Goal: Task Accomplishment & Management: Manage account settings

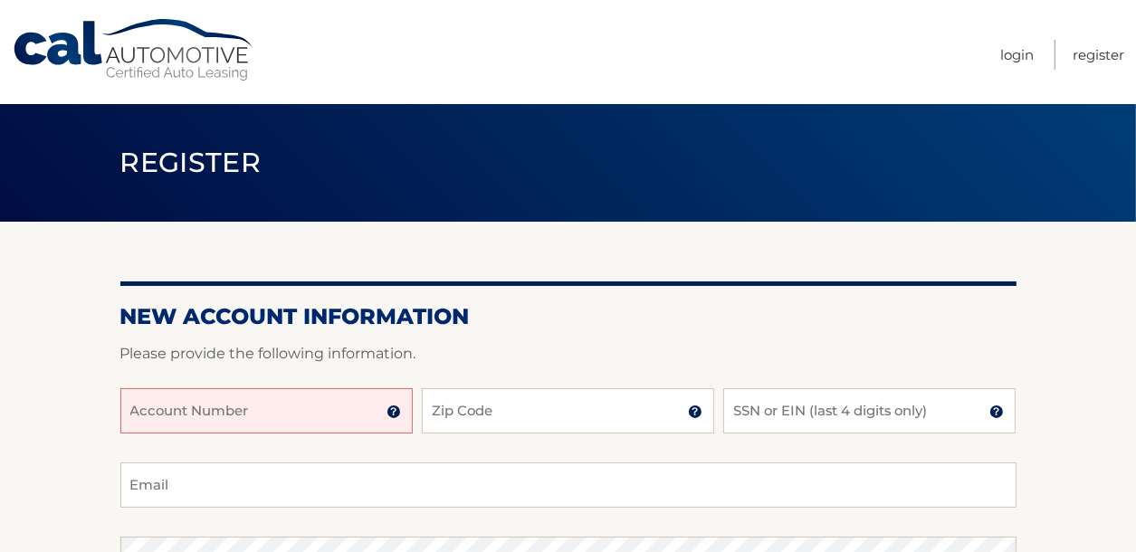
click at [235, 415] on input "Account Number" at bounding box center [266, 410] width 292 height 45
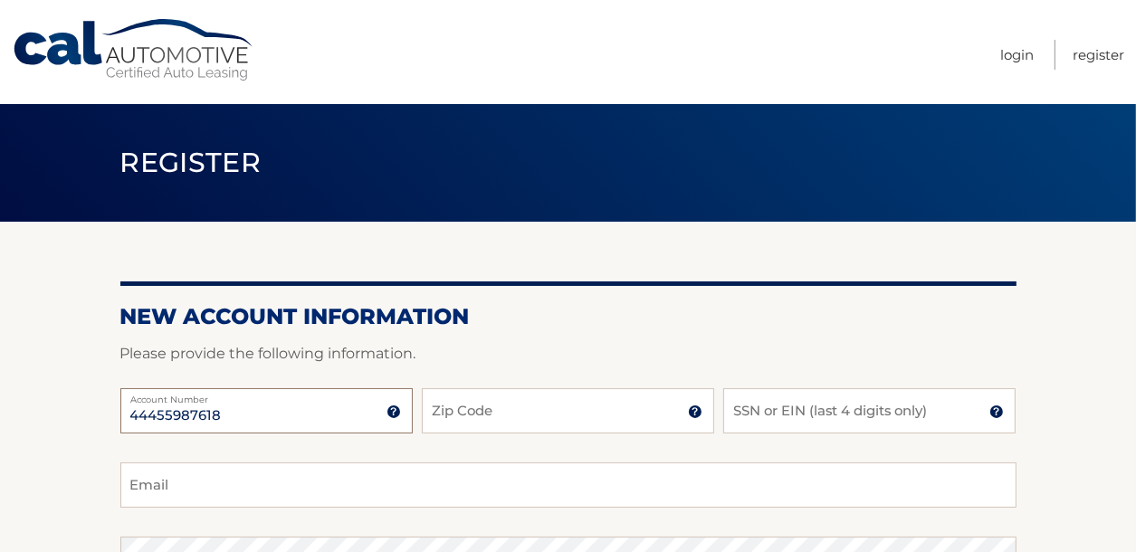
type input "44455987618"
click at [519, 405] on input "Zip Code" at bounding box center [568, 410] width 292 height 45
type input "11214"
click at [800, 406] on input "SSN or EIN (last 4 digits only)" at bounding box center [870, 410] width 292 height 45
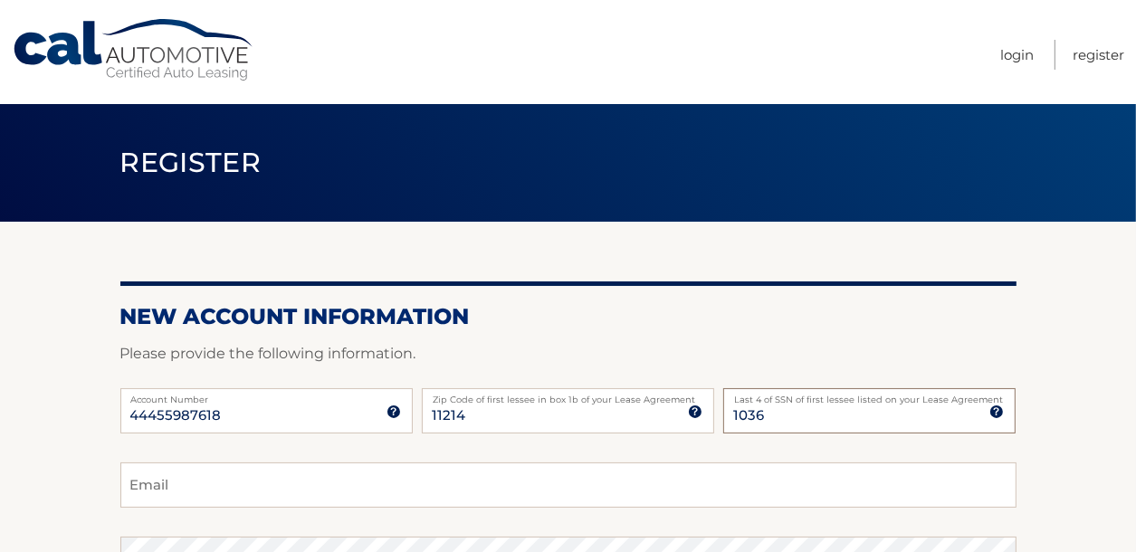
type input "1036"
click at [207, 490] on input "Email" at bounding box center [568, 485] width 896 height 45
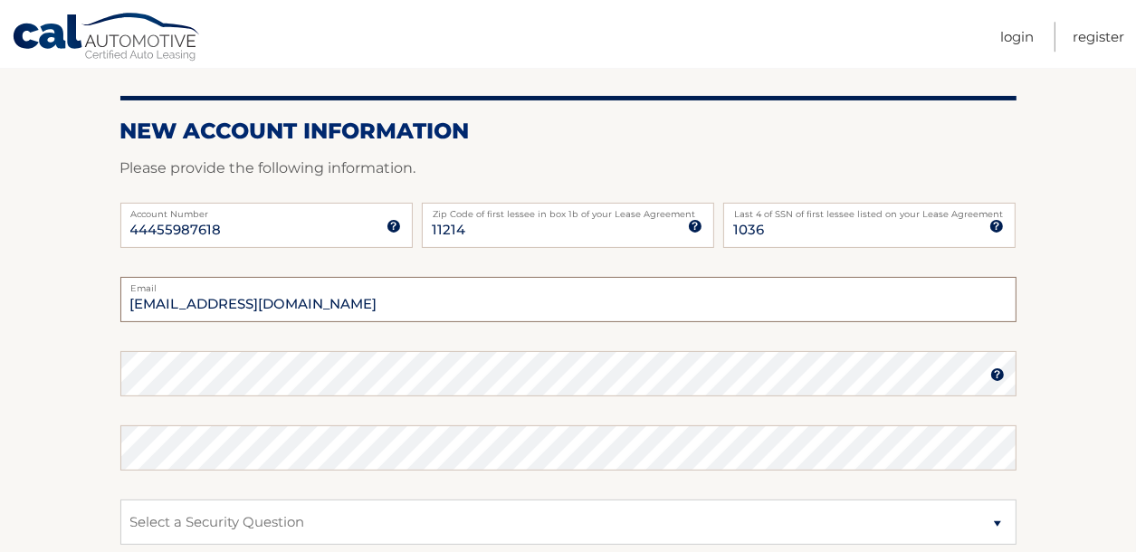
scroll to position [192, 0]
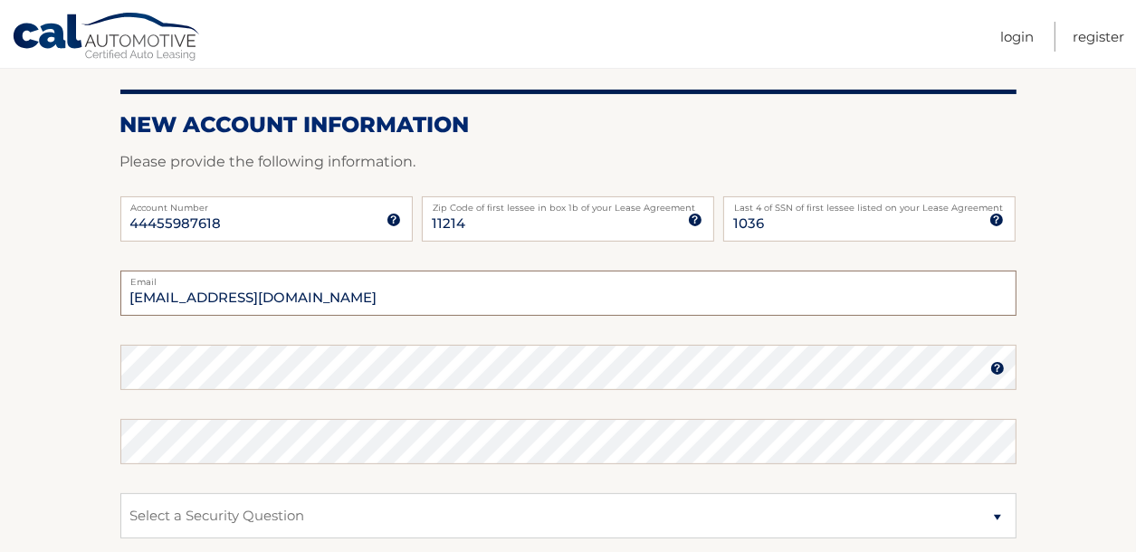
type input "sfma@aol.com"
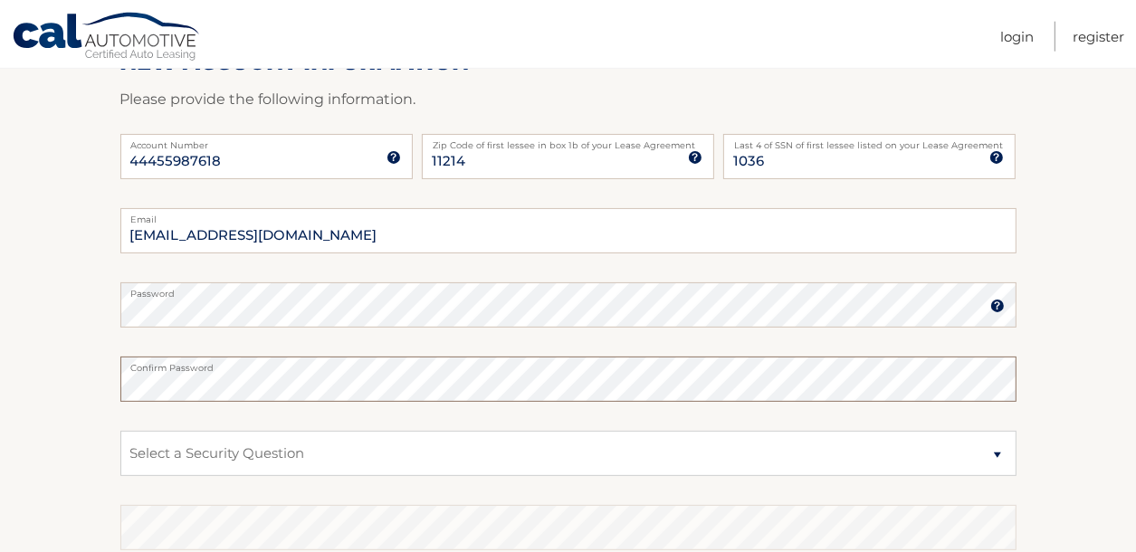
scroll to position [288, 0]
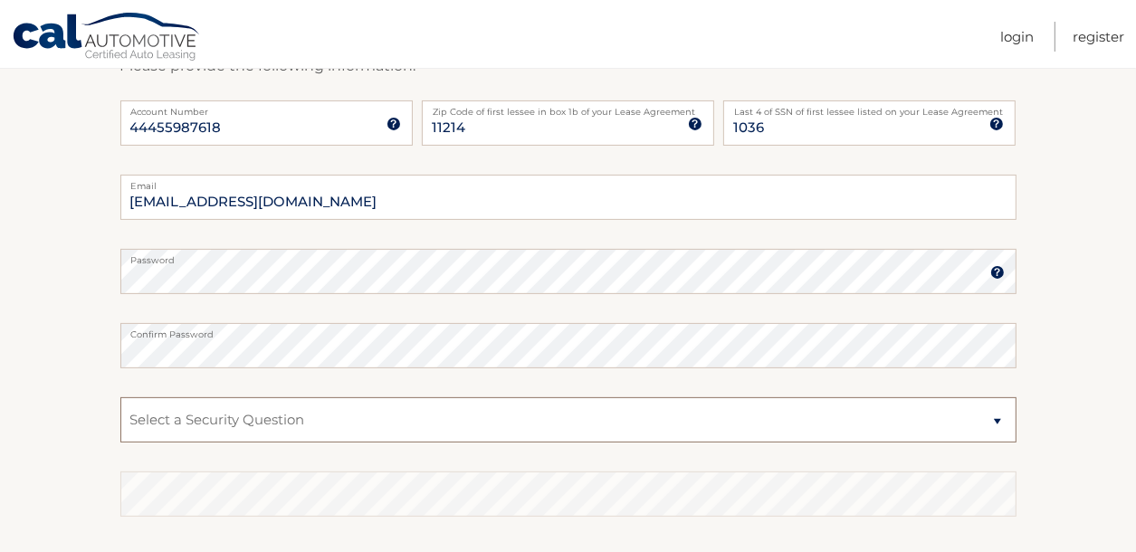
click at [120, 398] on select "Select a Security Question What was the name of your elementary school? What is…" at bounding box center [568, 420] width 896 height 45
select select "4"
click option "In what city or town was your first job?" at bounding box center [0, 0] width 0 height 0
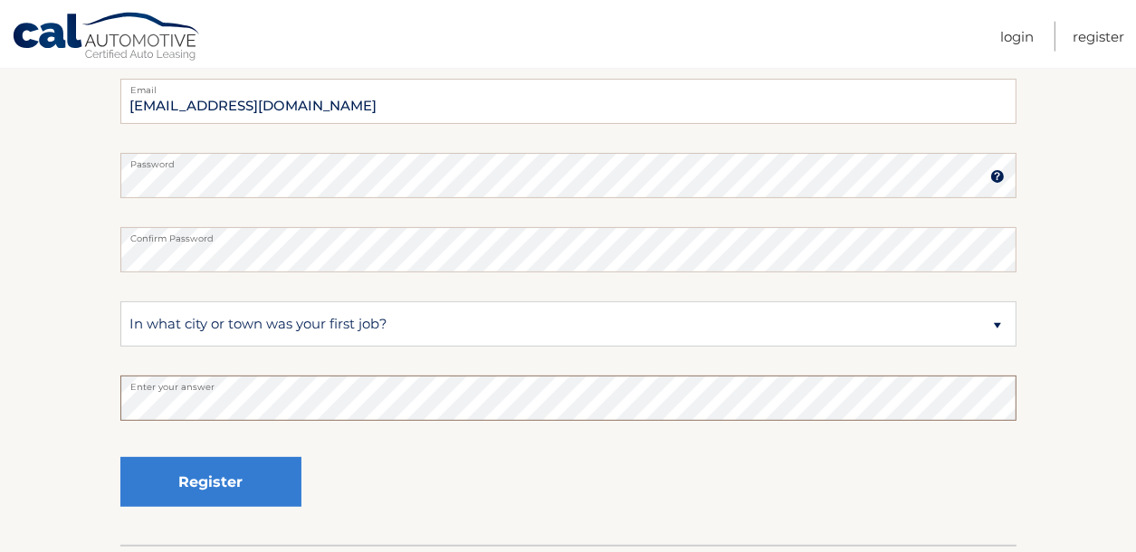
scroll to position [480, 0]
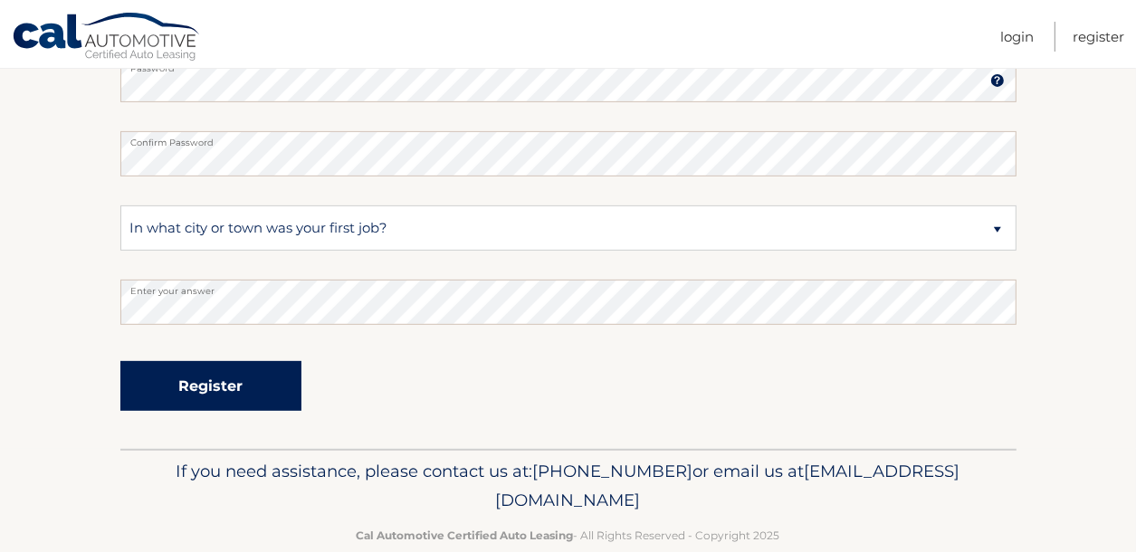
click at [207, 388] on button "Register" at bounding box center [210, 386] width 181 height 50
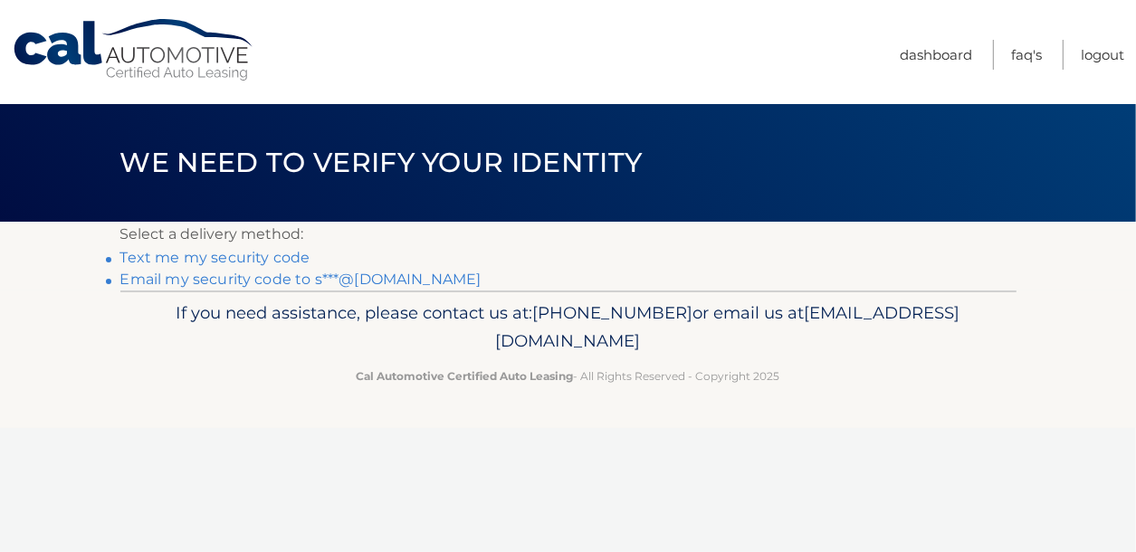
click at [280, 257] on link "Text me my security code" at bounding box center [215, 257] width 190 height 17
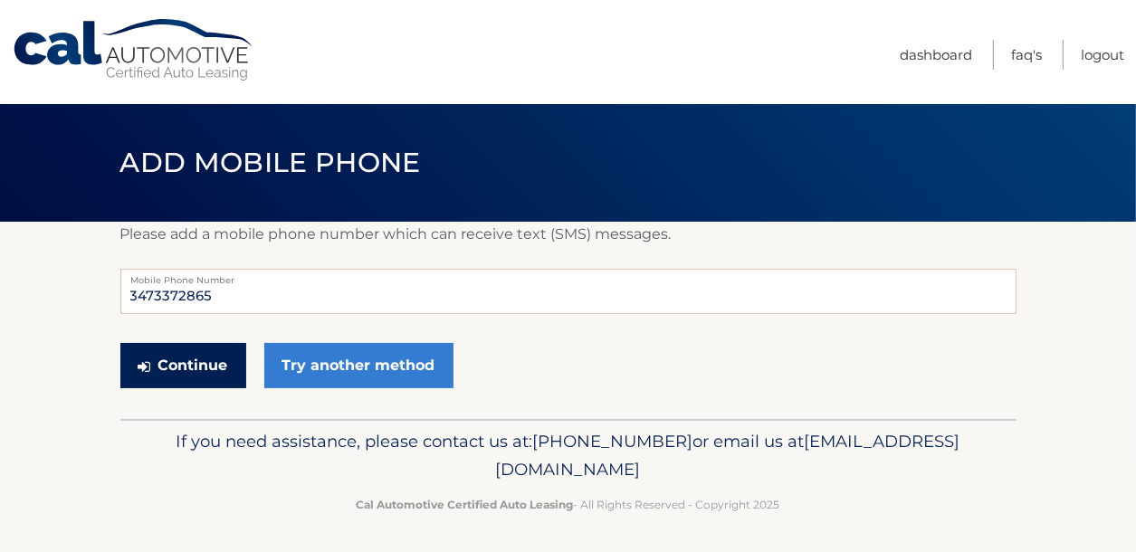
click at [191, 362] on button "Continue" at bounding box center [183, 365] width 126 height 45
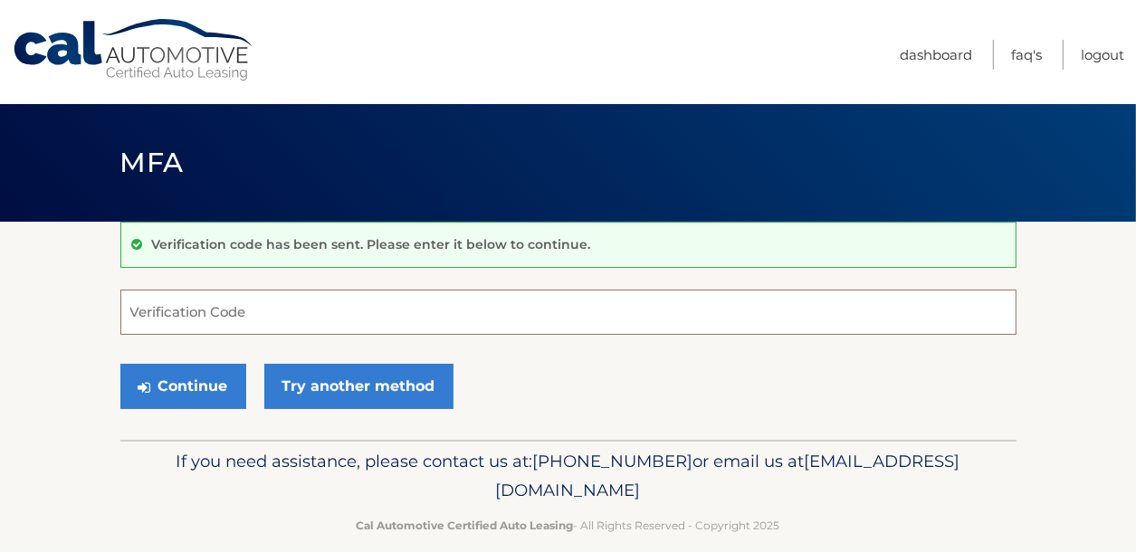
click at [180, 319] on input "Verification Code" at bounding box center [568, 312] width 896 height 45
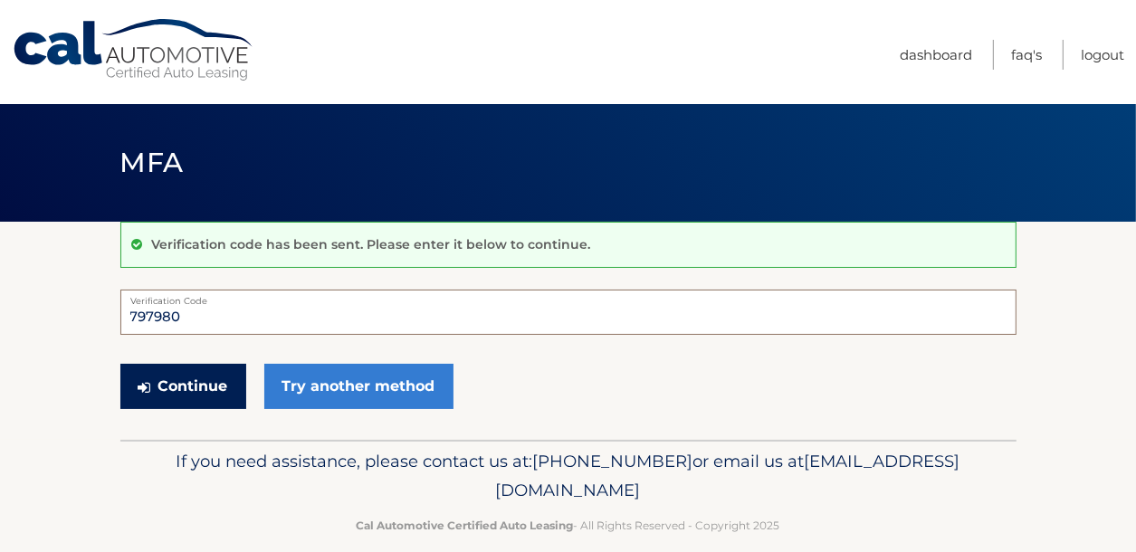
type input "797980"
click at [211, 387] on button "Continue" at bounding box center [183, 386] width 126 height 45
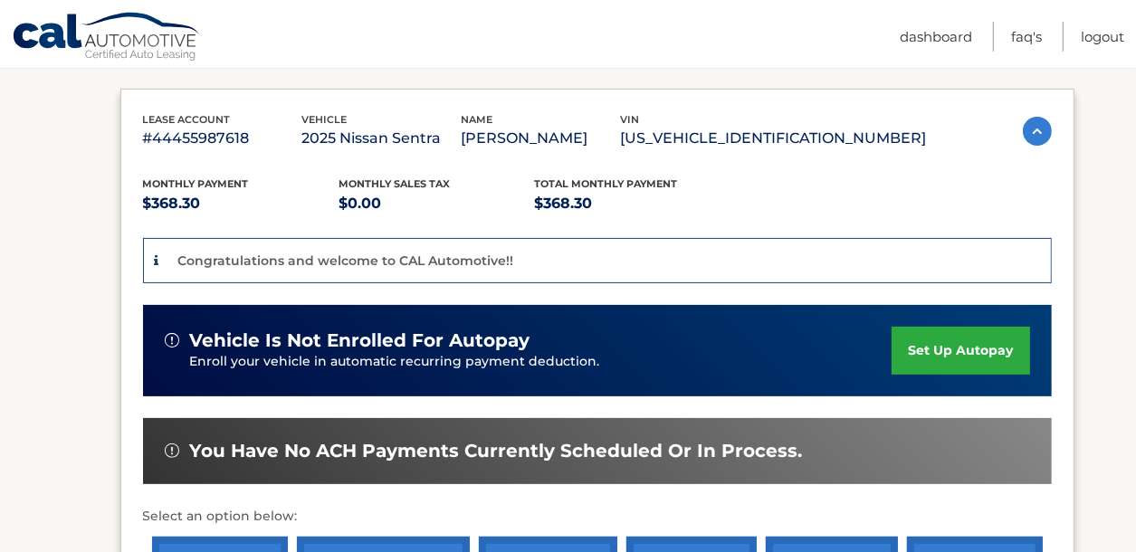
scroll to position [288, 0]
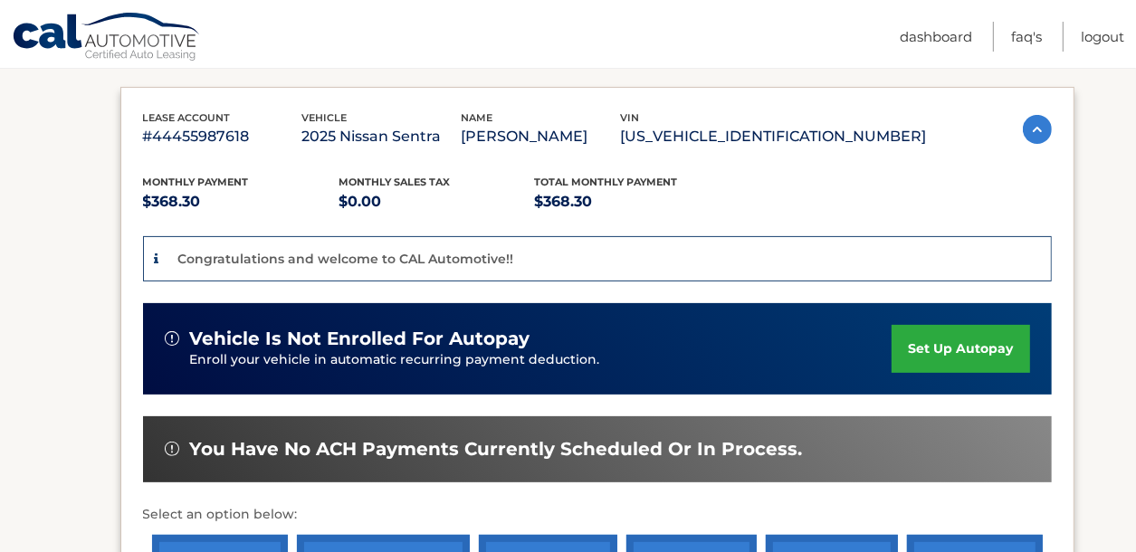
click at [892, 367] on link "set up autopay" at bounding box center [961, 349] width 138 height 48
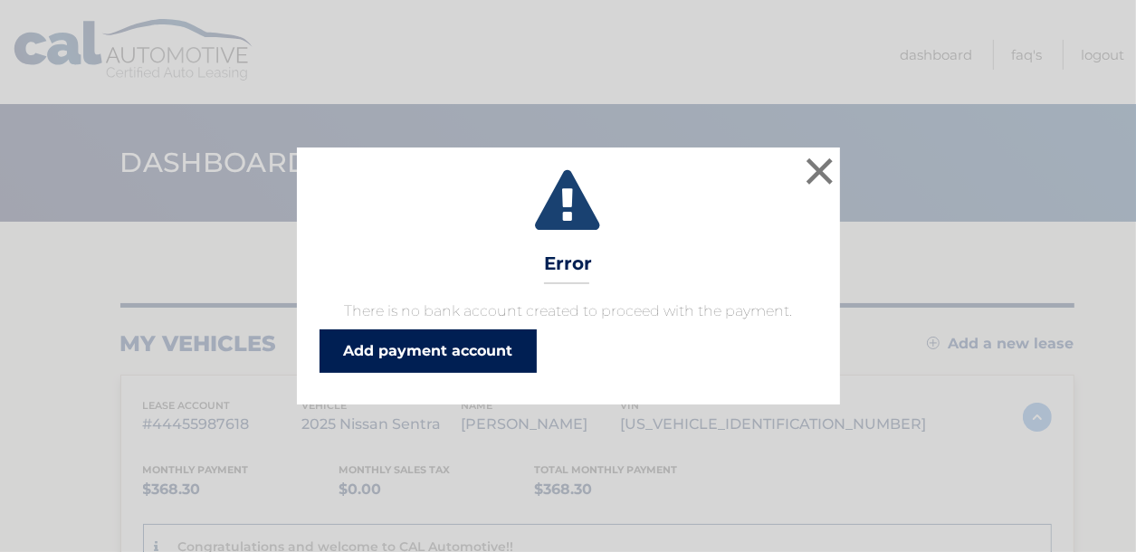
click at [462, 348] on link "Add payment account" at bounding box center [428, 351] width 217 height 43
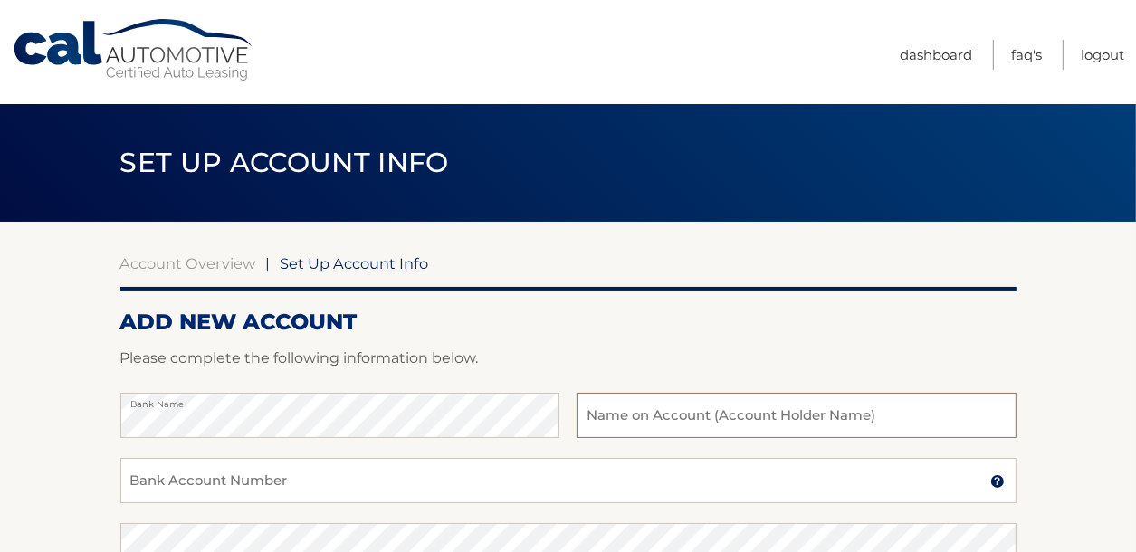
click at [614, 416] on input "text" at bounding box center [796, 415] width 439 height 45
type input "[PERSON_NAME]"
click at [196, 476] on input "Bank Account Number" at bounding box center [568, 480] width 896 height 45
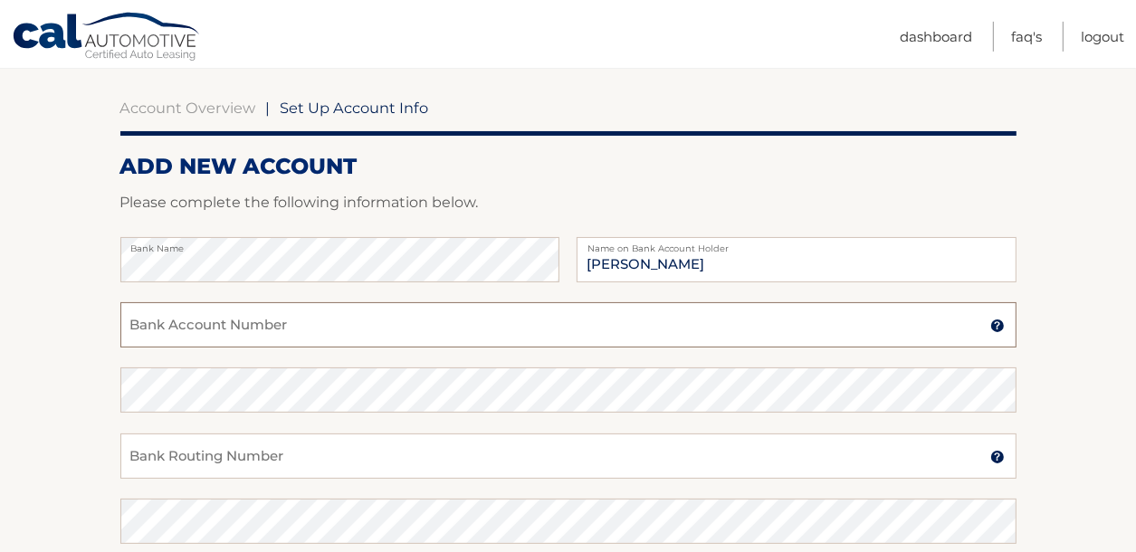
scroll to position [192, 0]
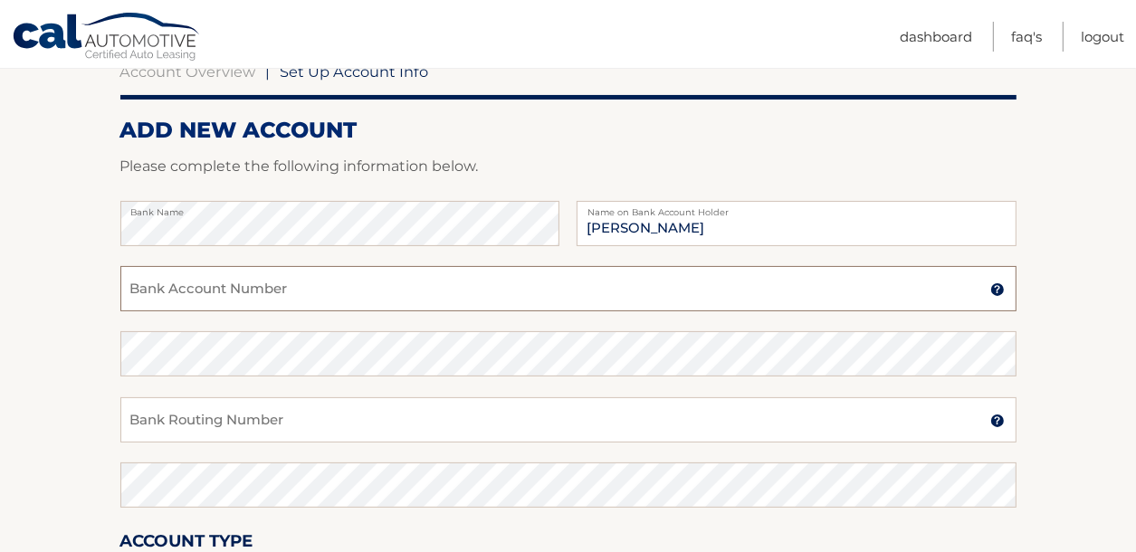
click at [151, 284] on input "Bank Account Number" at bounding box center [568, 288] width 896 height 45
type input "765237391"
click at [149, 420] on input "Bank Routing Number" at bounding box center [568, 420] width 896 height 45
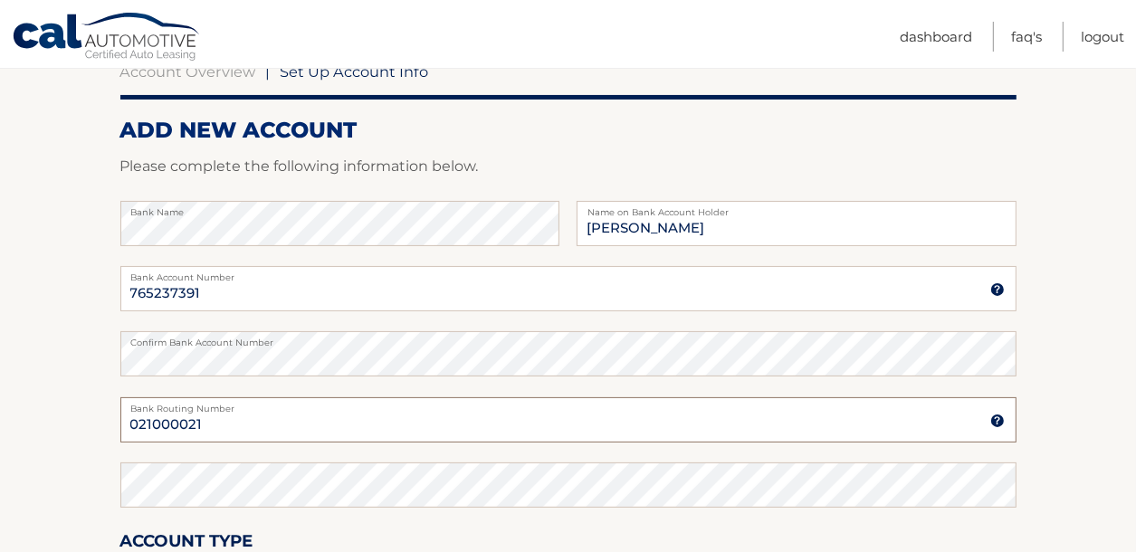
type input "021000021"
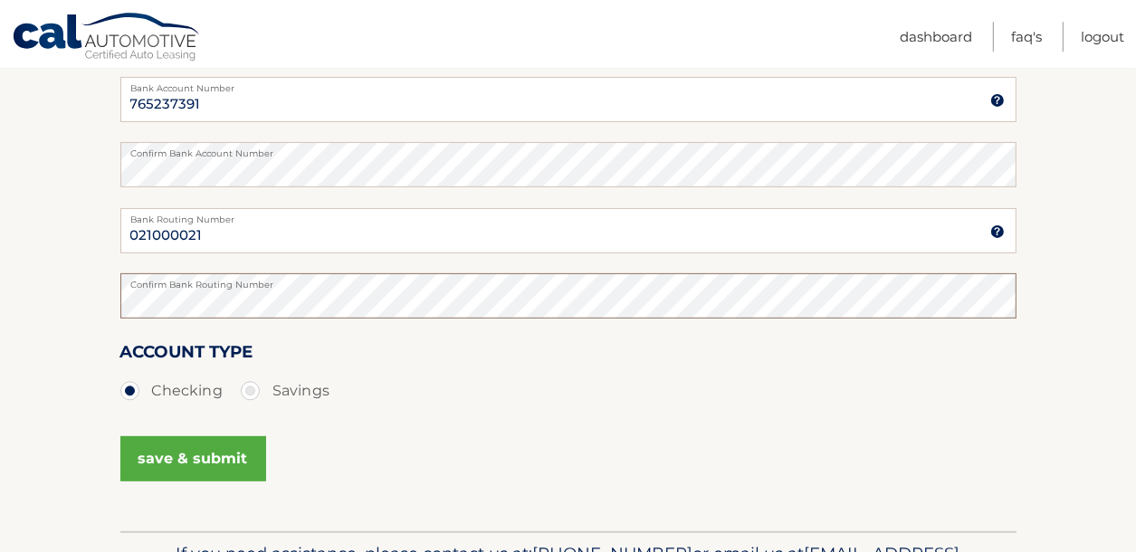
scroll to position [384, 0]
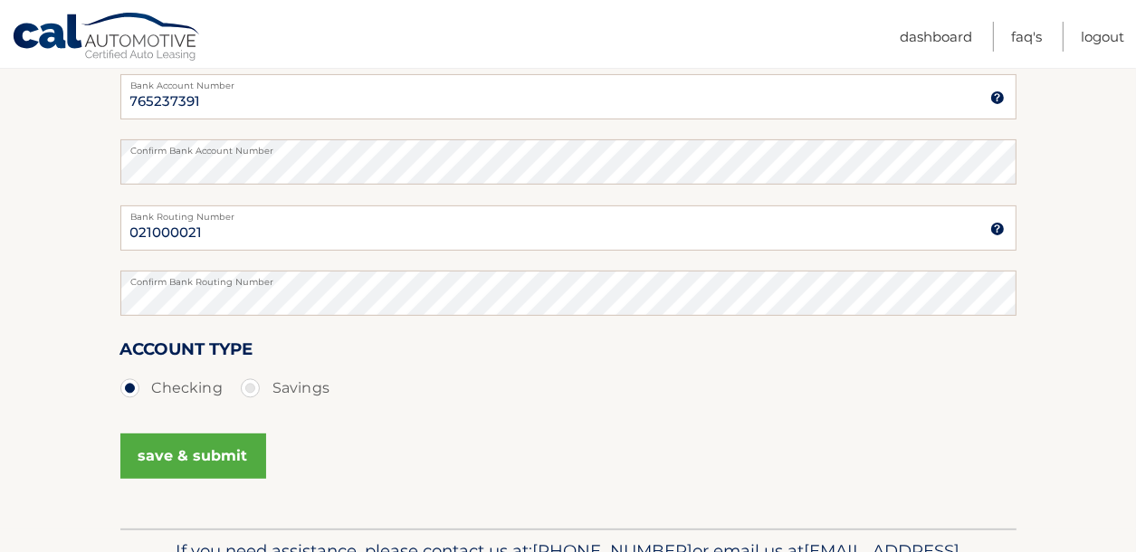
click at [170, 460] on button "save & submit" at bounding box center [193, 456] width 146 height 45
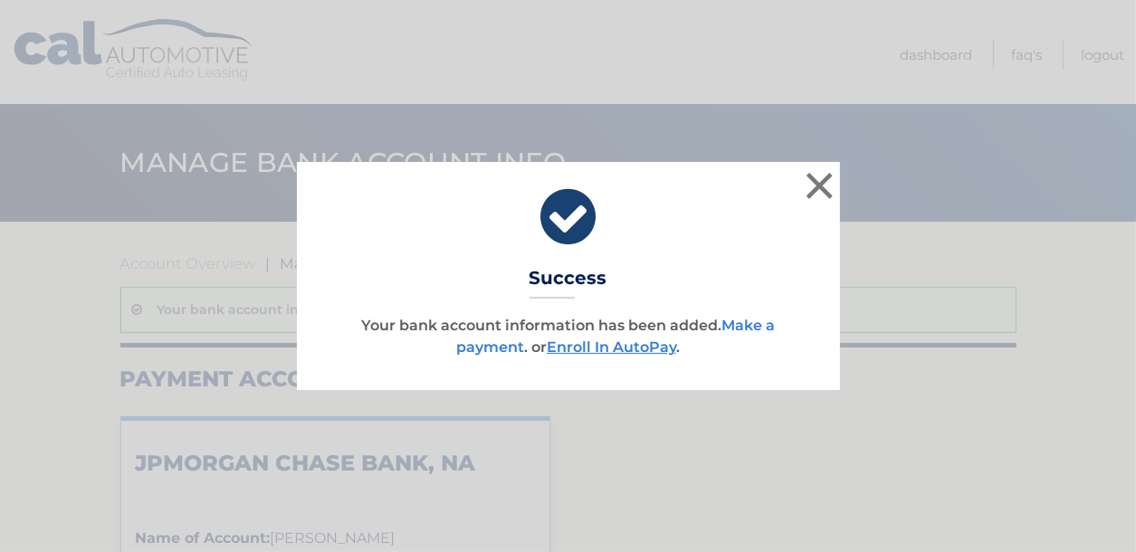
click at [740, 327] on link "Make a payment" at bounding box center [615, 336] width 319 height 39
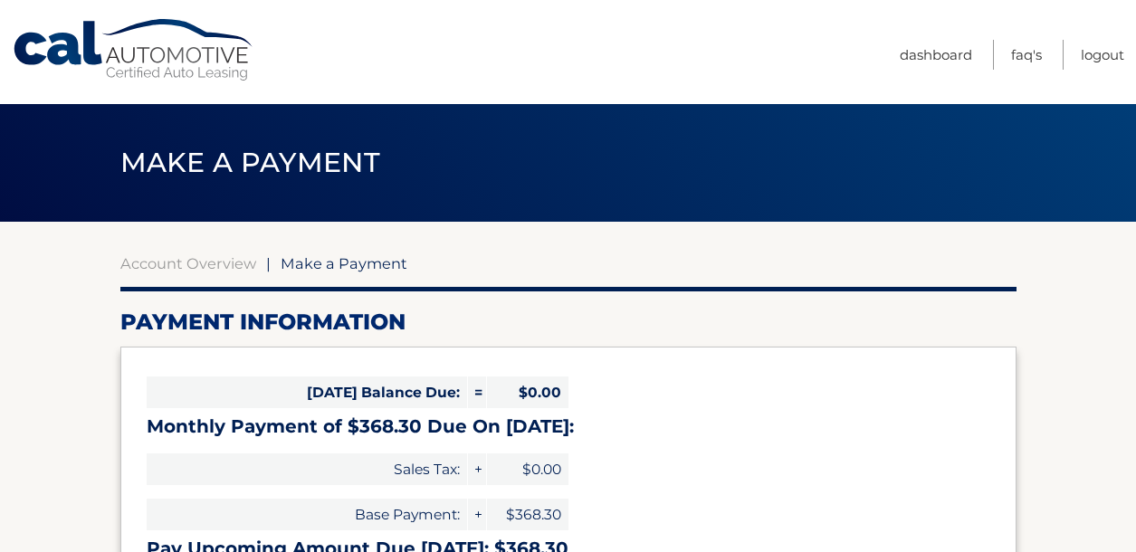
select select "NjdmZmQ2OGUtYTc0Yy00MzhmLWIyZDUtMDI3YjJmODBjOGVl"
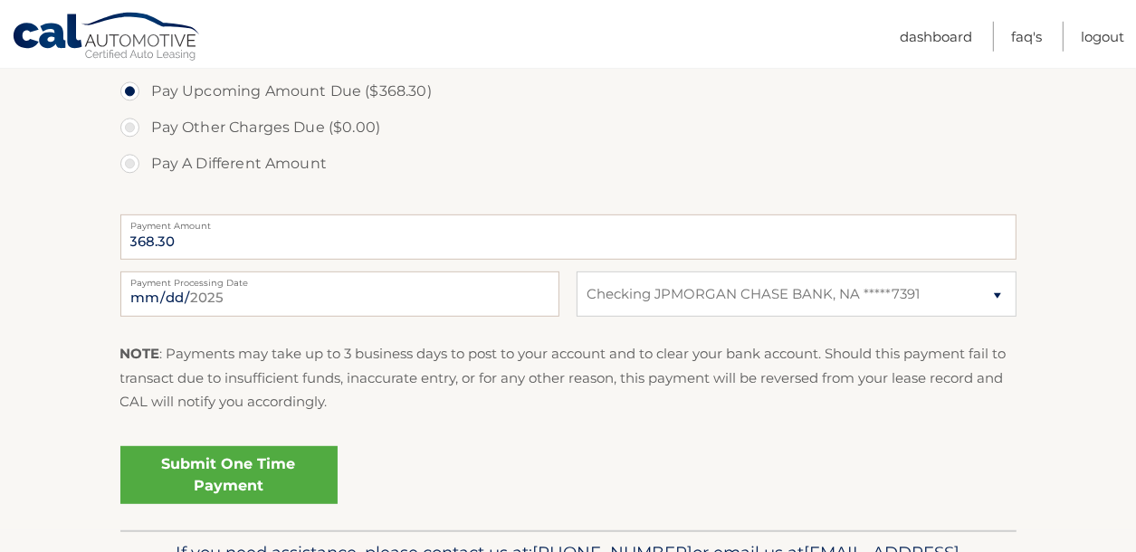
scroll to position [672, 0]
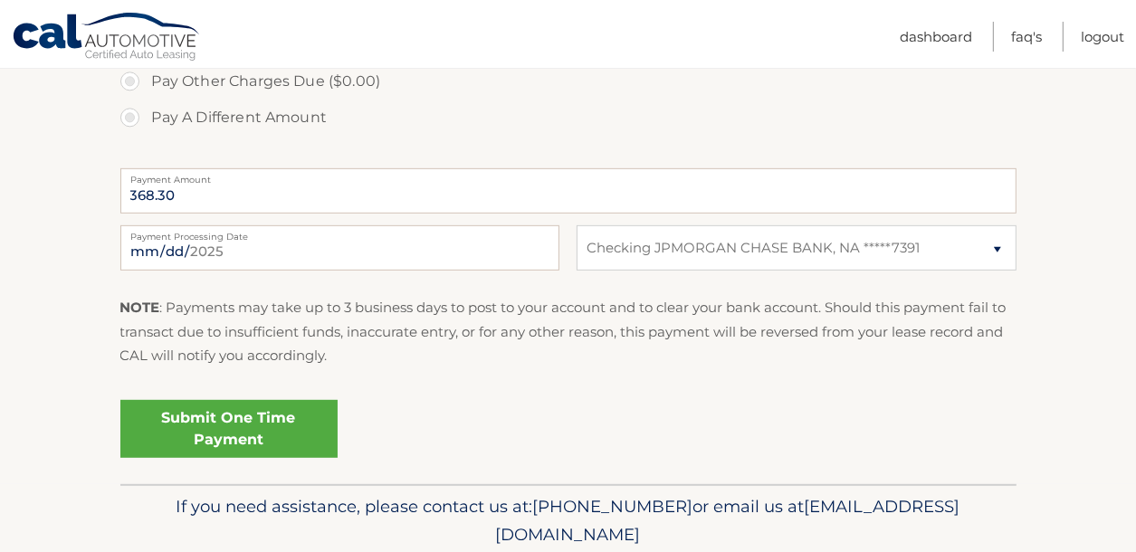
click at [245, 420] on link "Submit One Time Payment" at bounding box center [228, 429] width 217 height 58
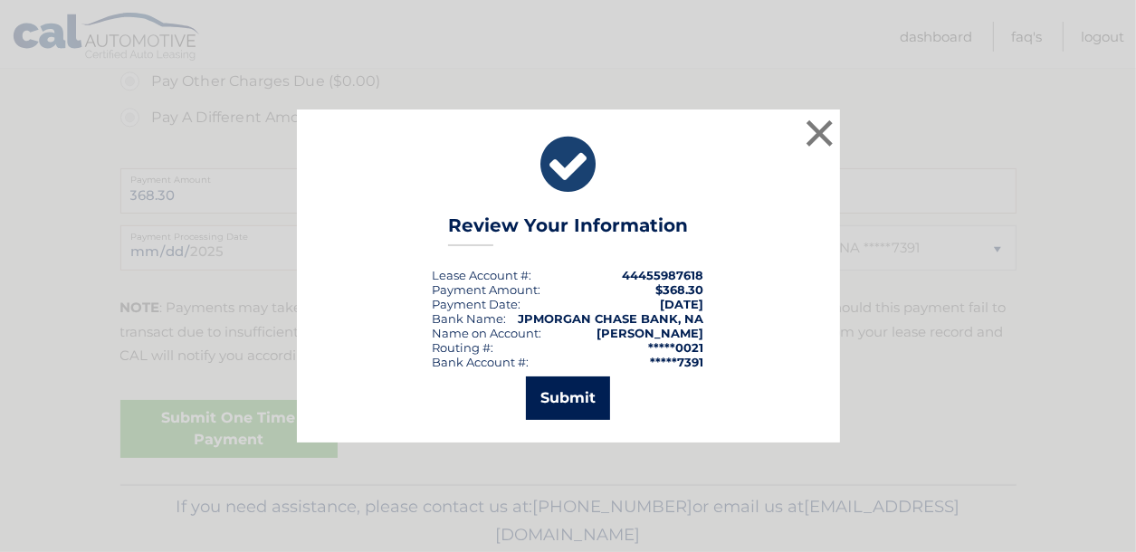
click at [575, 389] on button "Submit" at bounding box center [568, 398] width 84 height 43
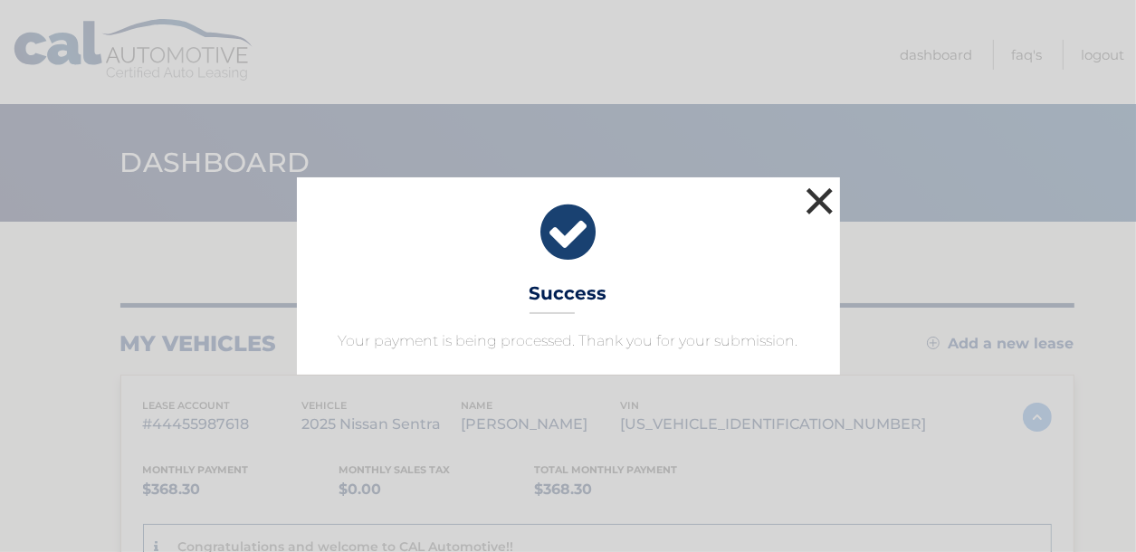
click at [817, 207] on button "×" at bounding box center [820, 201] width 36 height 36
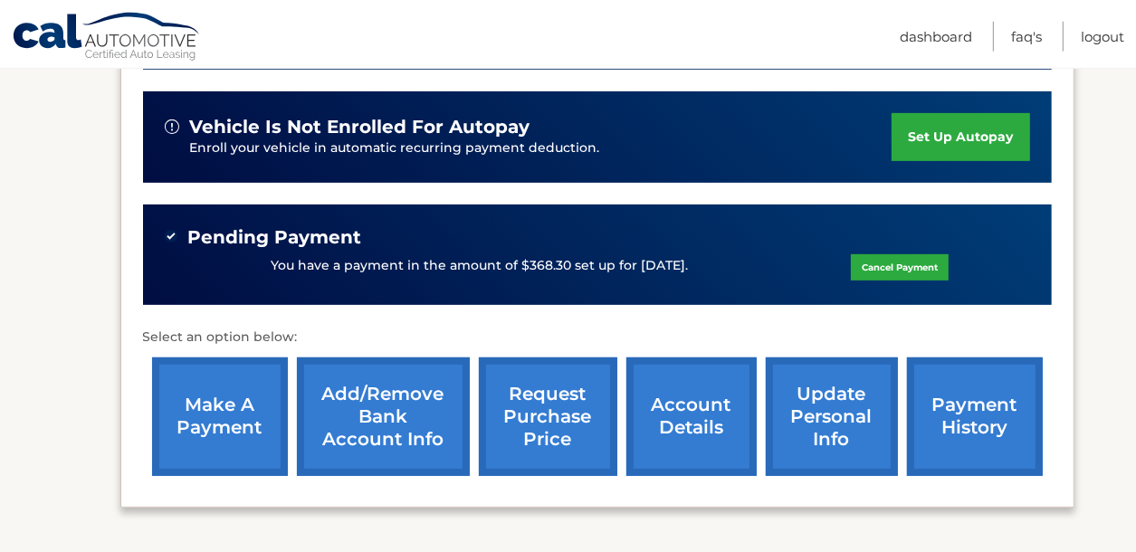
scroll to position [384, 0]
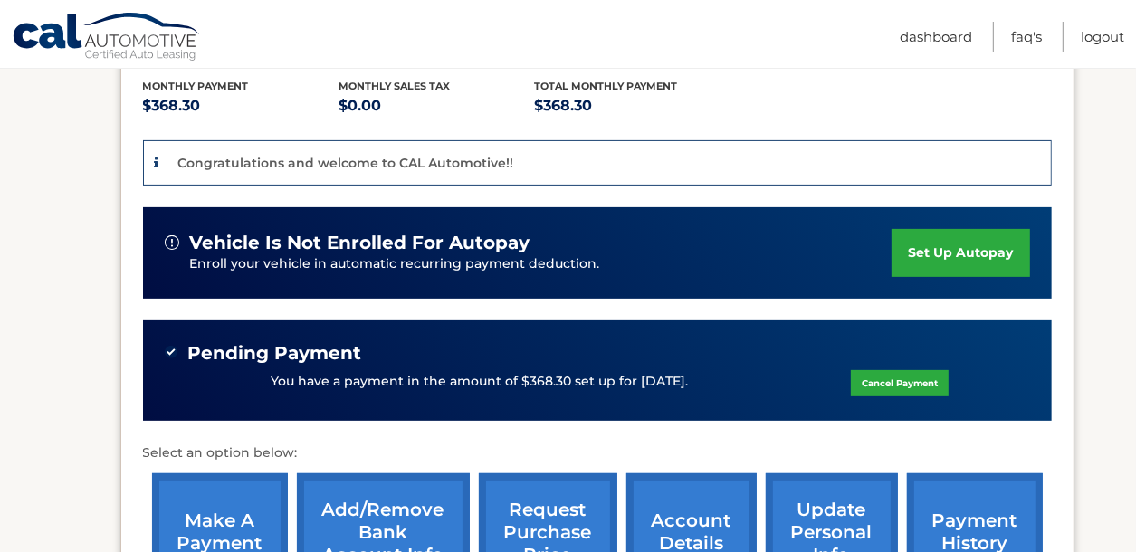
click at [892, 277] on link "set up autopay" at bounding box center [961, 253] width 138 height 48
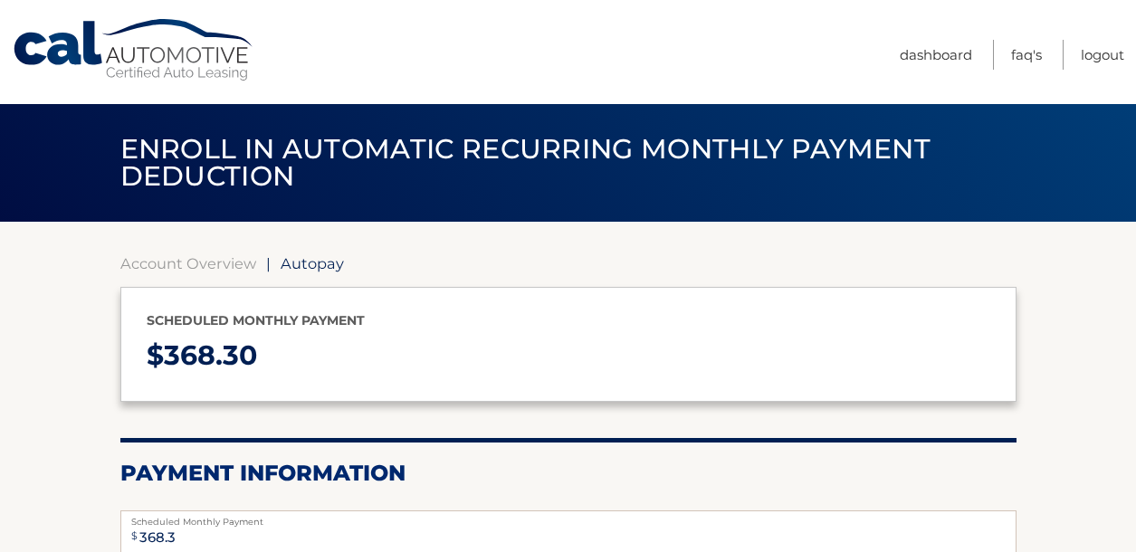
select select "NjdmZmQ2OGUtYTc0Yy00MzhmLWIyZDUtMDI3YjJmODBjOGVl"
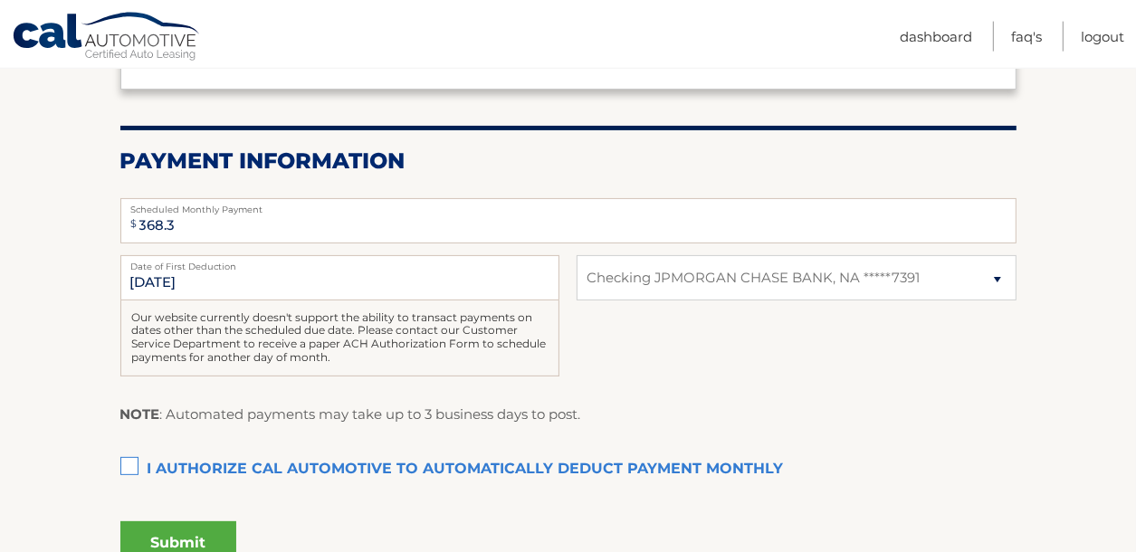
scroll to position [384, 0]
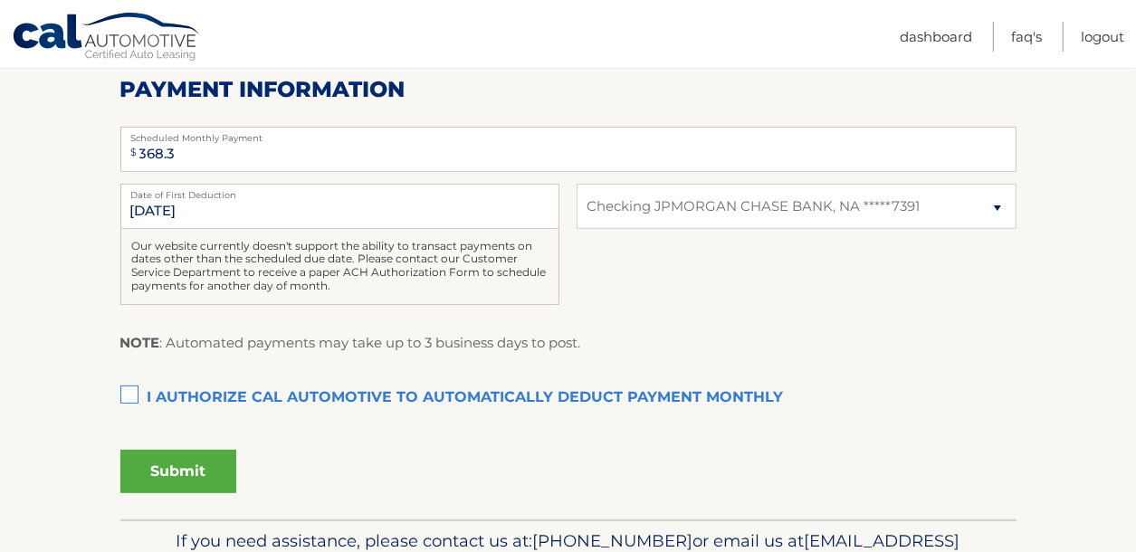
click at [125, 389] on label "I authorize cal automotive to automatically deduct payment monthly This checkbo…" at bounding box center [568, 398] width 896 height 36
click at [0, 0] on input "I authorize cal automotive to automatically deduct payment monthly This checkbo…" at bounding box center [0, 0] width 0 height 0
click at [183, 473] on button "Submit" at bounding box center [178, 471] width 116 height 43
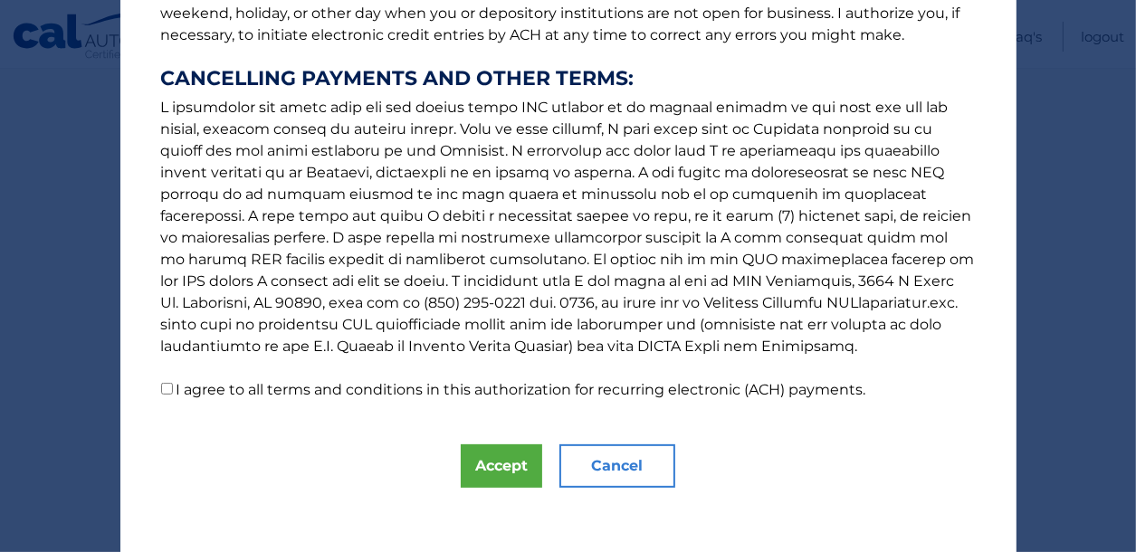
scroll to position [325, 0]
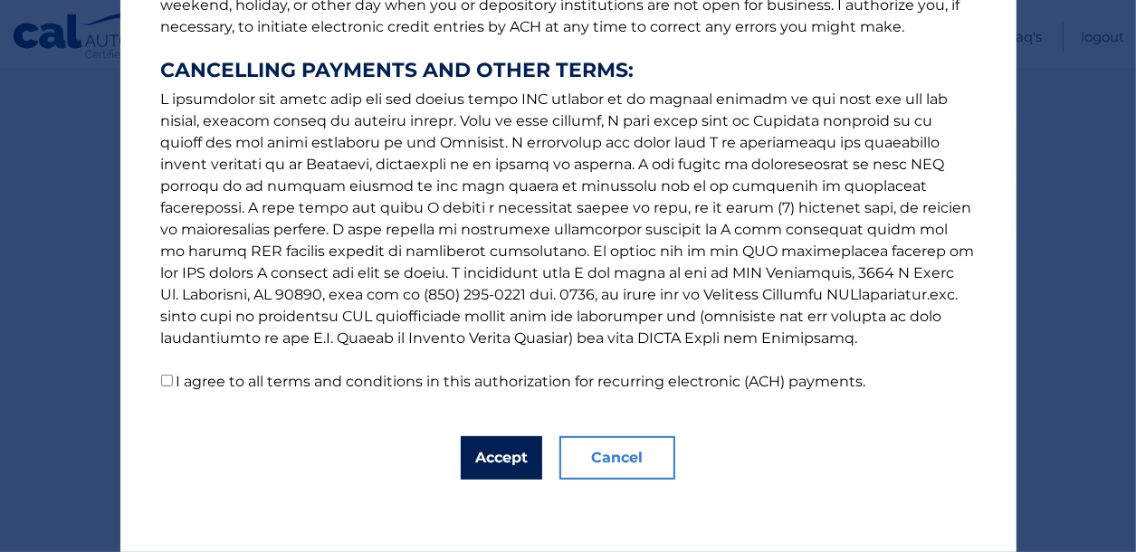
click at [497, 453] on button "Accept" at bounding box center [501, 457] width 81 height 43
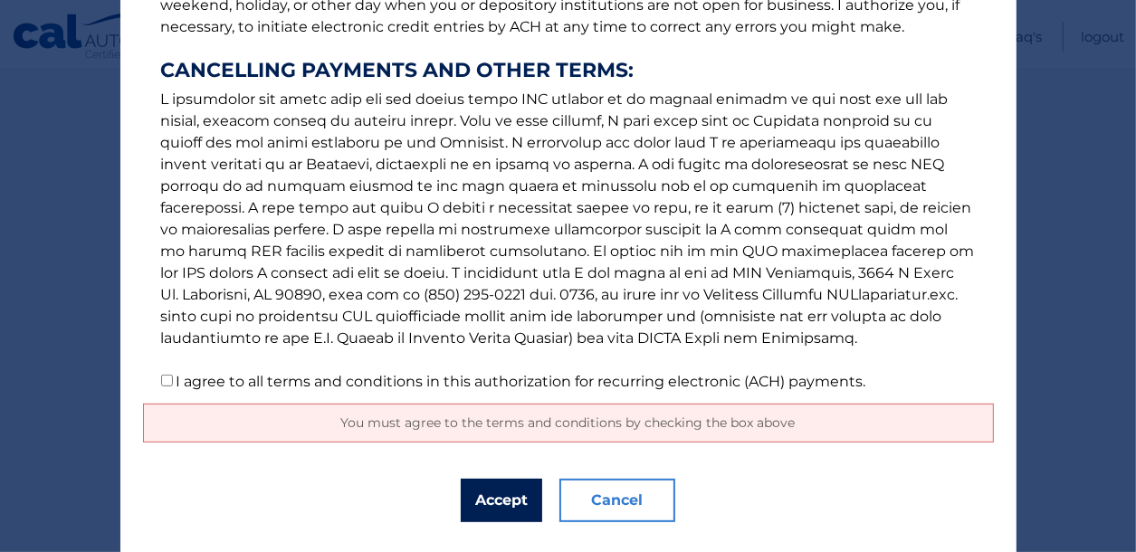
click at [501, 495] on button "Accept" at bounding box center [501, 500] width 81 height 43
click at [170, 382] on input "I agree to all terms and conditions in this authorization for recurring electro…" at bounding box center [167, 381] width 12 height 12
checkbox input "true"
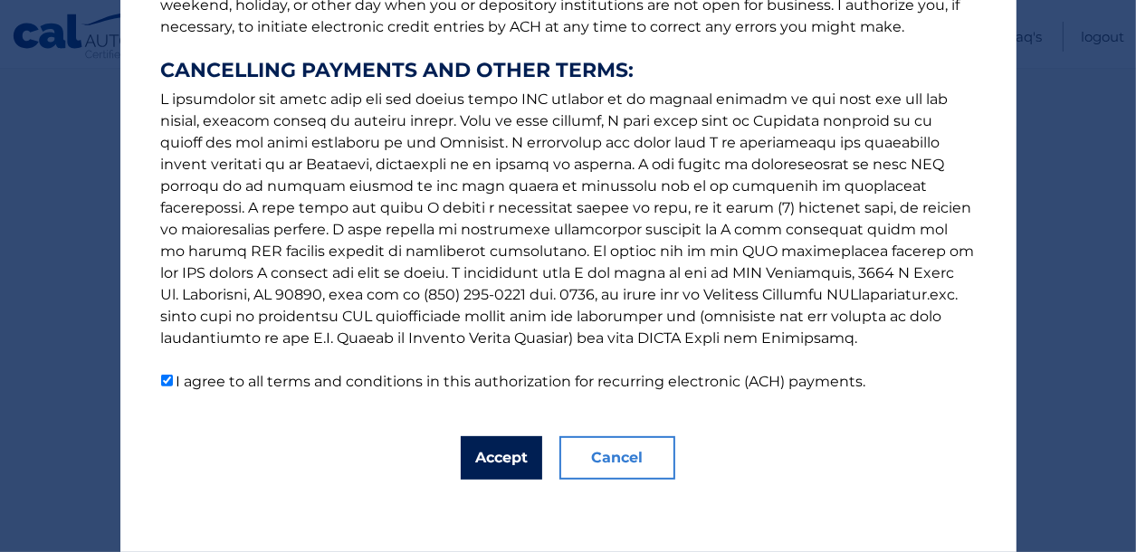
click at [509, 455] on button "Accept" at bounding box center [501, 457] width 81 height 43
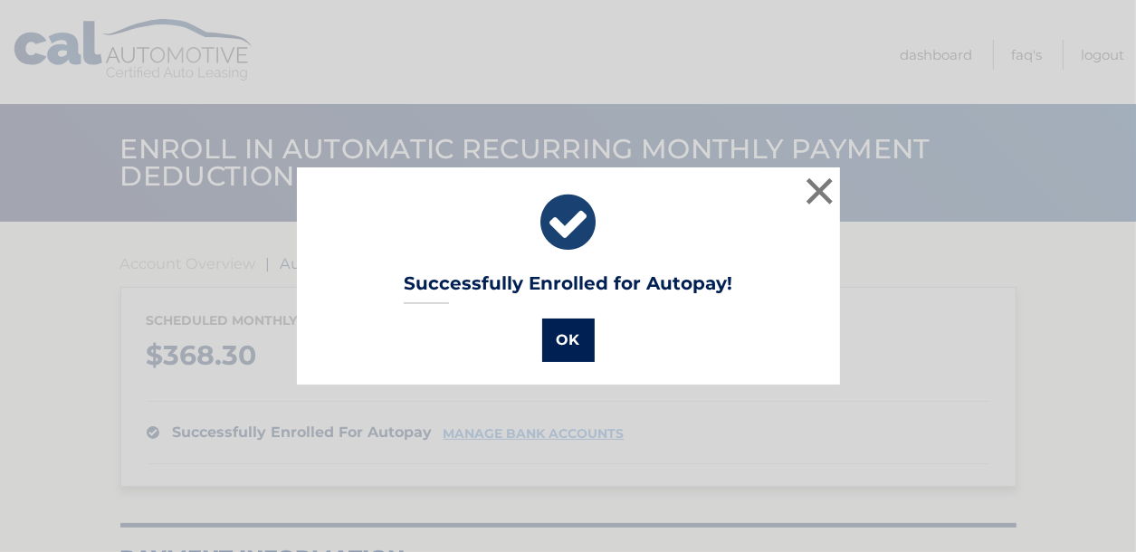
click at [573, 346] on button "OK" at bounding box center [568, 340] width 53 height 43
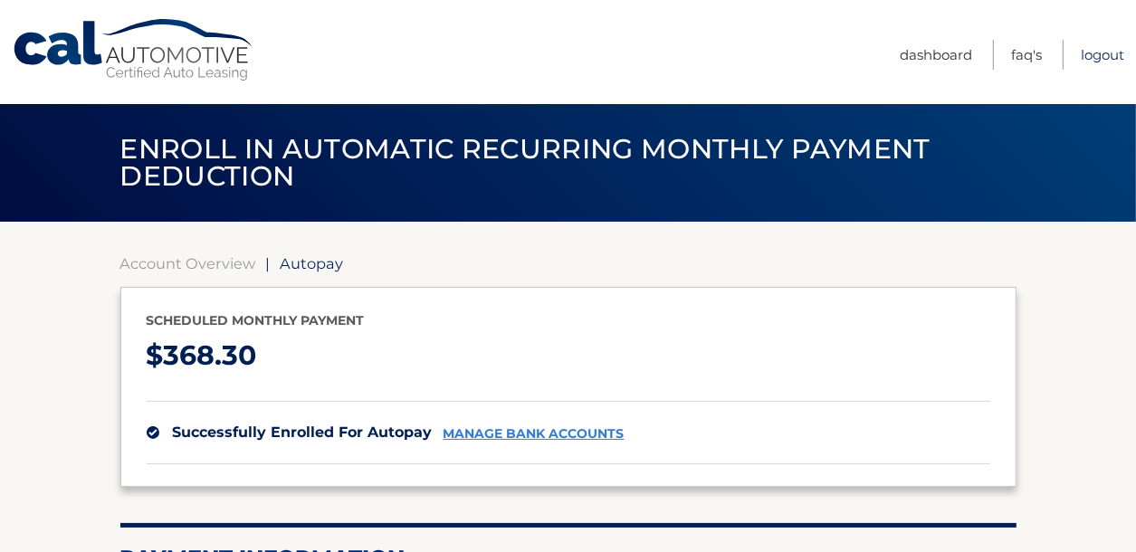
click at [1097, 59] on link "Logout" at bounding box center [1102, 55] width 43 height 30
